Goal: Information Seeking & Learning: Learn about a topic

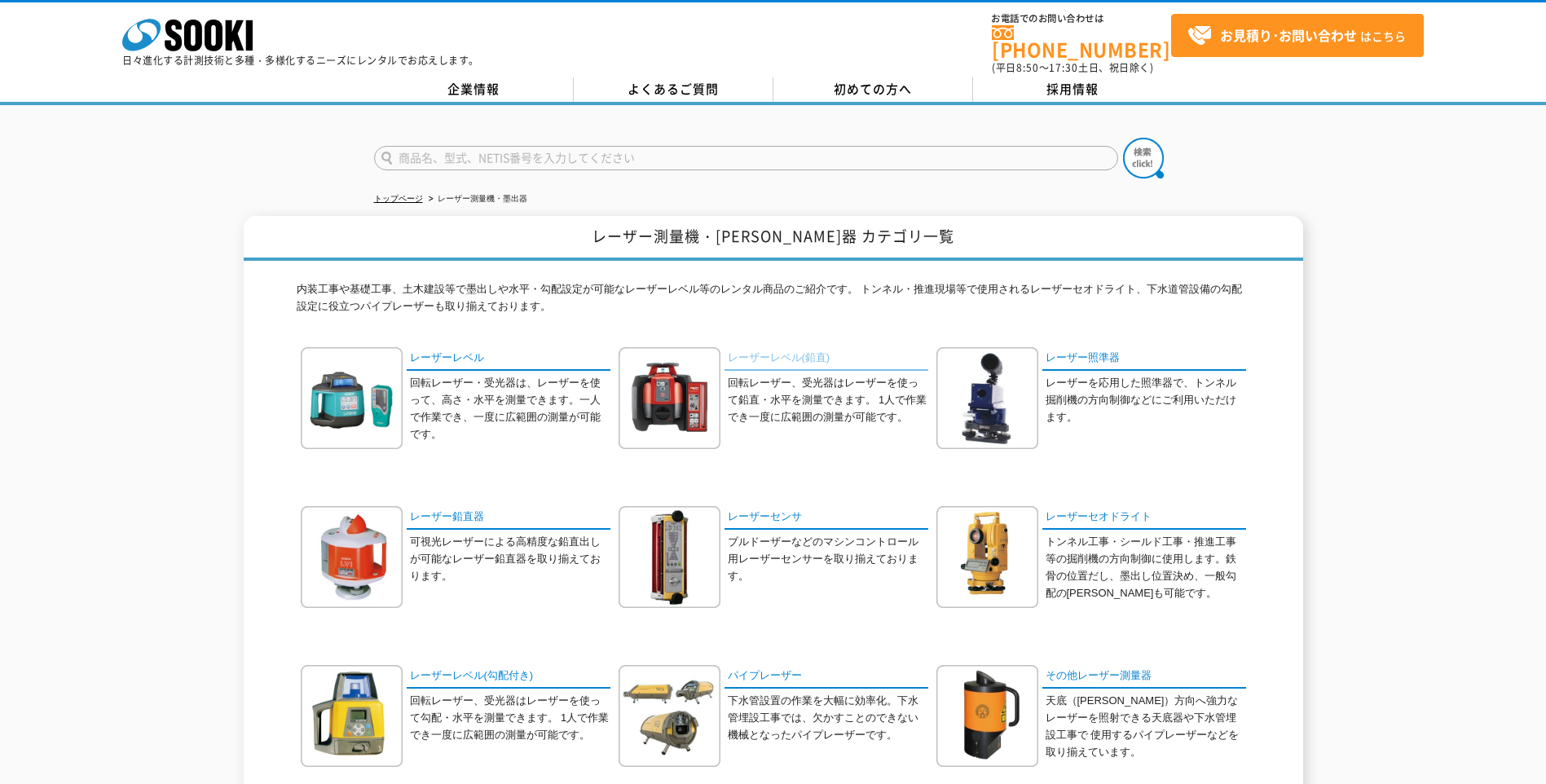
click at [768, 347] on link "レーザーレベル(鉛直)" at bounding box center [826, 359] width 203 height 24
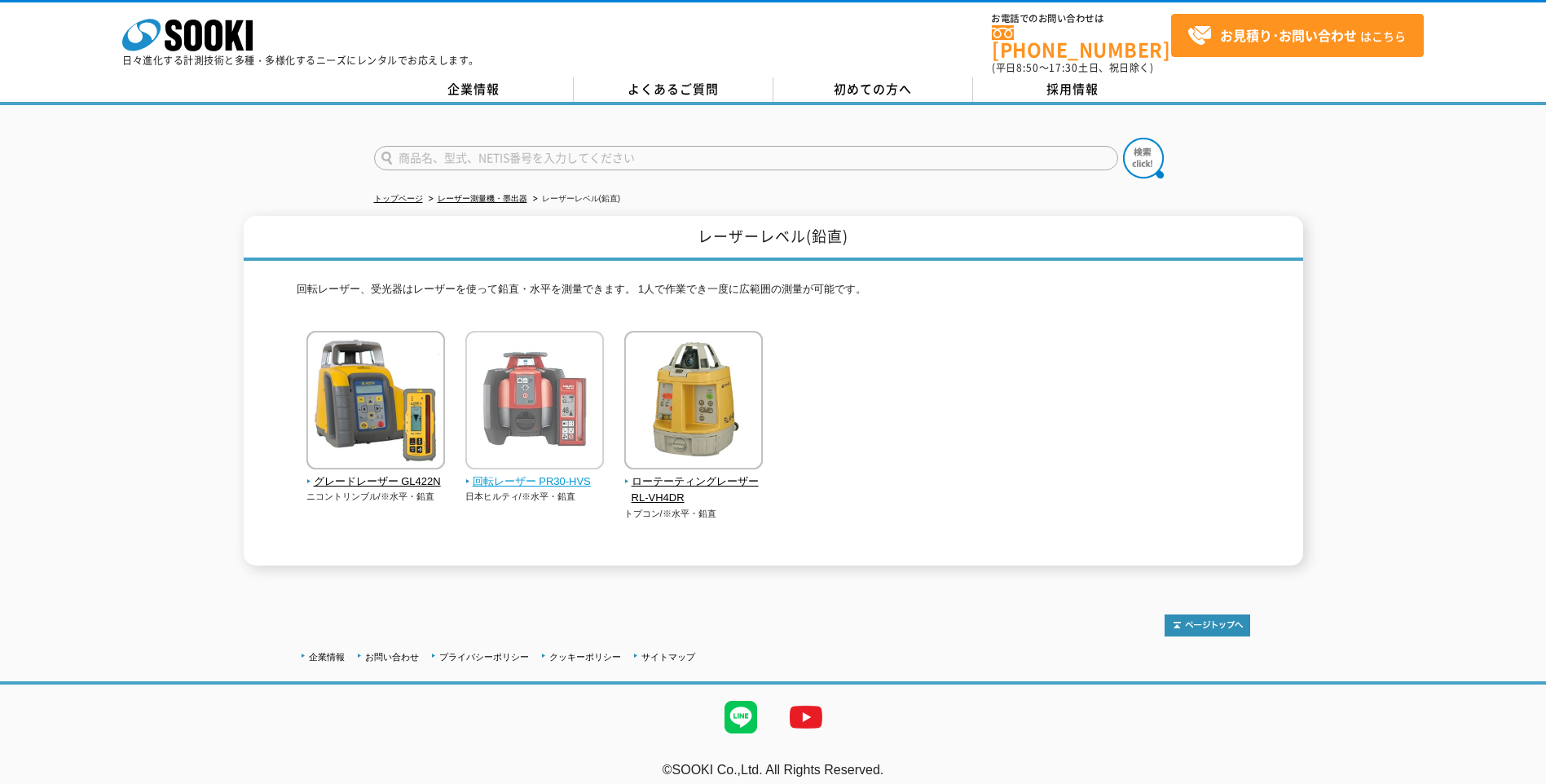
click at [524, 411] on img at bounding box center [535, 403] width 139 height 143
